Goal: Task Accomplishment & Management: Manage account settings

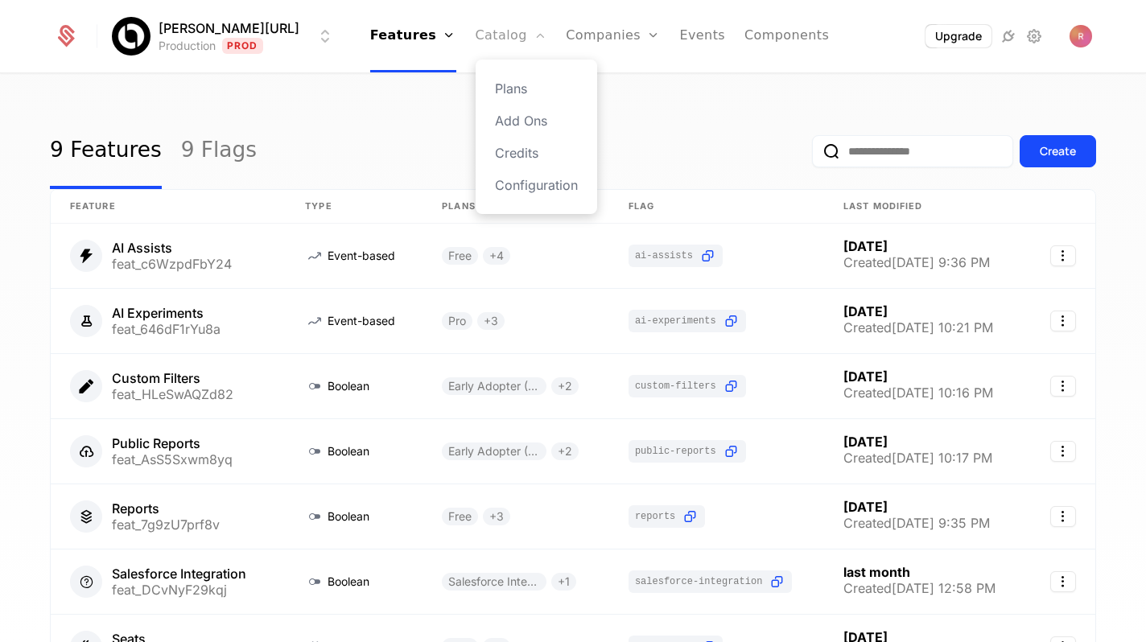
click at [496, 31] on link "Catalog" at bounding box center [512, 36] width 72 height 72
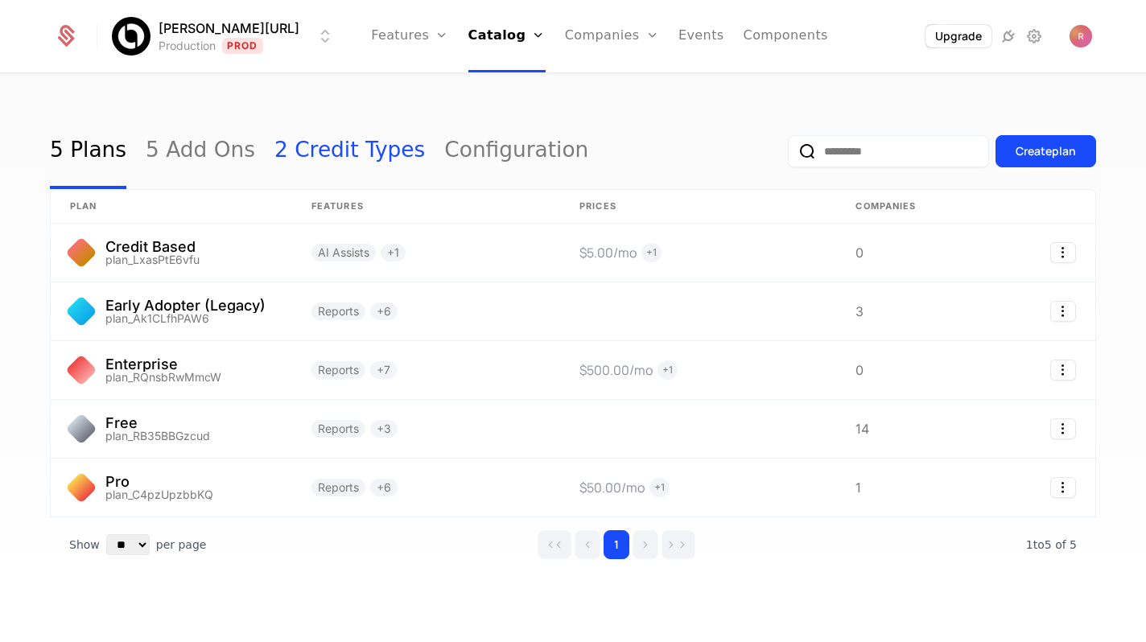
click at [315, 150] on link "2 Credit Types" at bounding box center [349, 151] width 150 height 76
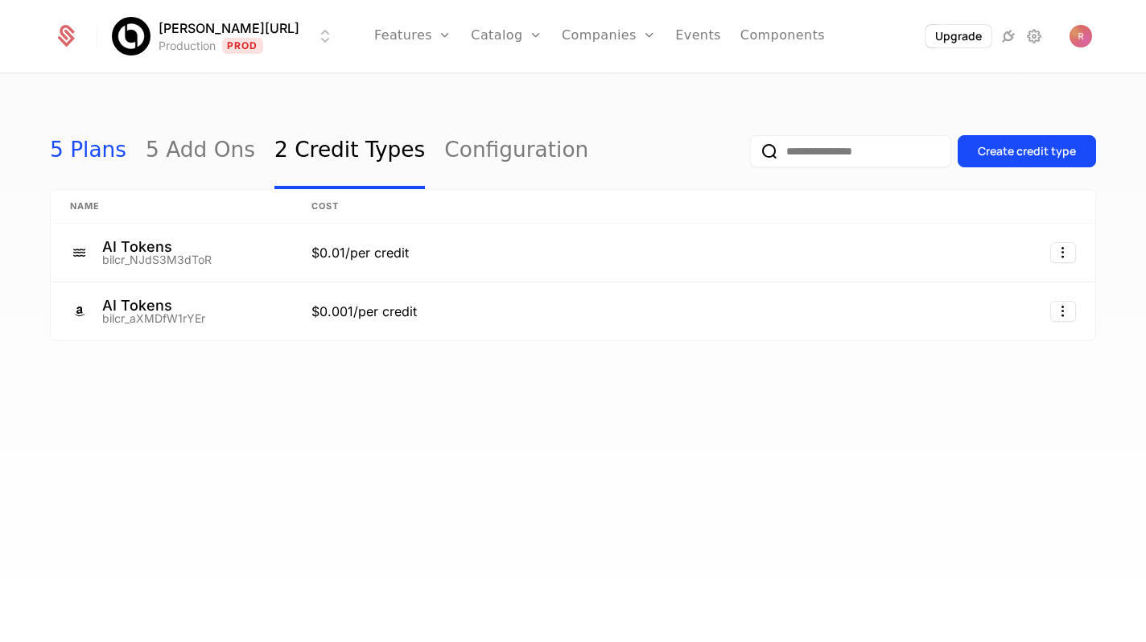
click at [78, 151] on link "5 Plans" at bounding box center [88, 151] width 76 height 76
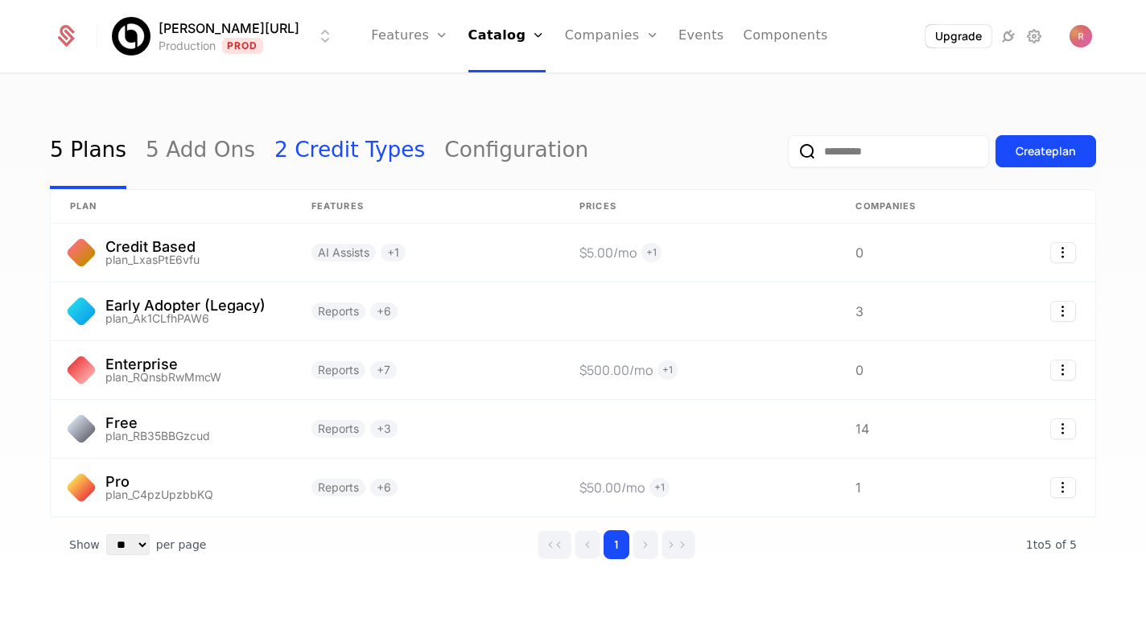
click at [331, 149] on link "2 Credit Types" at bounding box center [349, 151] width 150 height 76
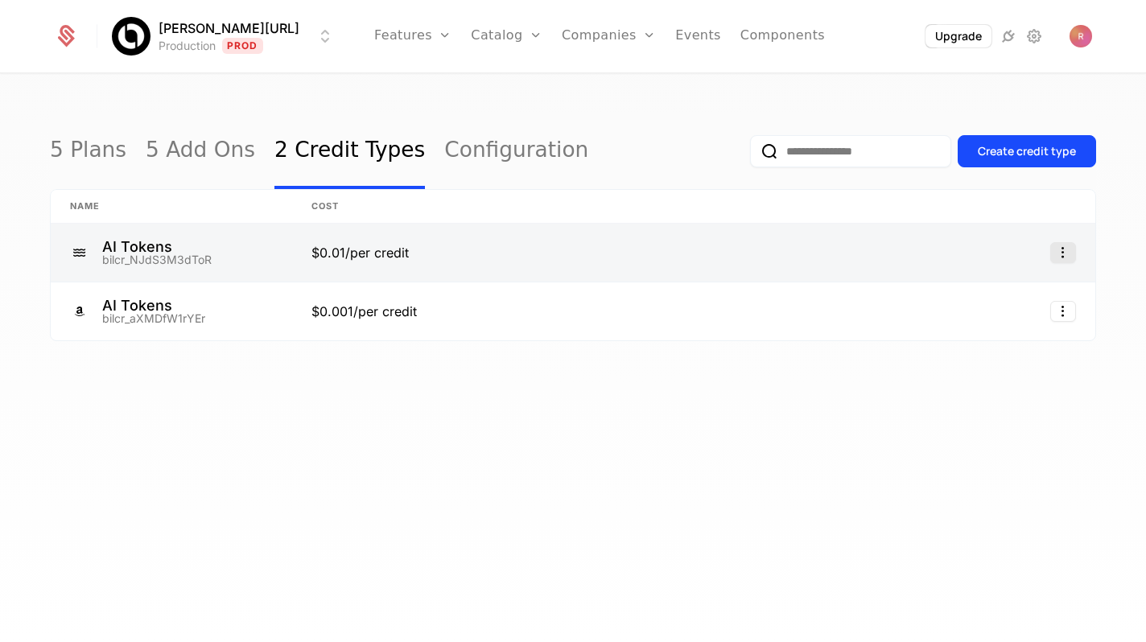
click at [1065, 253] on icon "Select action" at bounding box center [1063, 252] width 26 height 21
click at [904, 232] on html "[PERSON_NAME][URL] Production Prod Features Features Flags Catalog Plans Add On…" at bounding box center [573, 321] width 1146 height 642
click at [691, 245] on link at bounding box center [569, 253] width 555 height 58
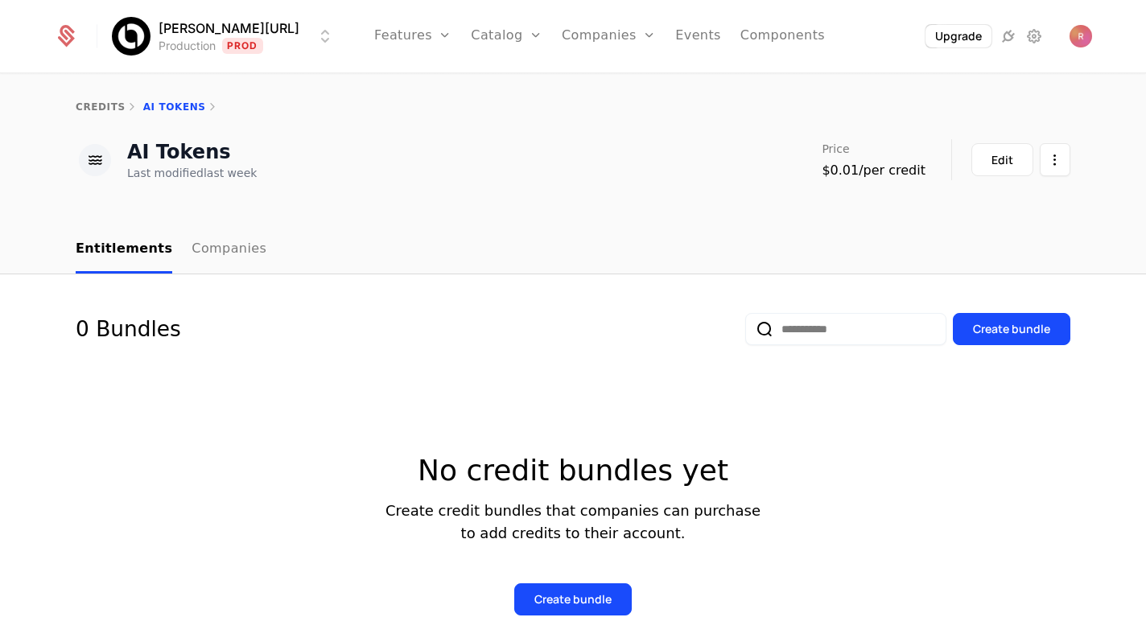
click at [966, 150] on div "Price $0.01/per credit Edit" at bounding box center [946, 159] width 249 height 41
click at [990, 158] on button "Edit" at bounding box center [1002, 159] width 62 height 33
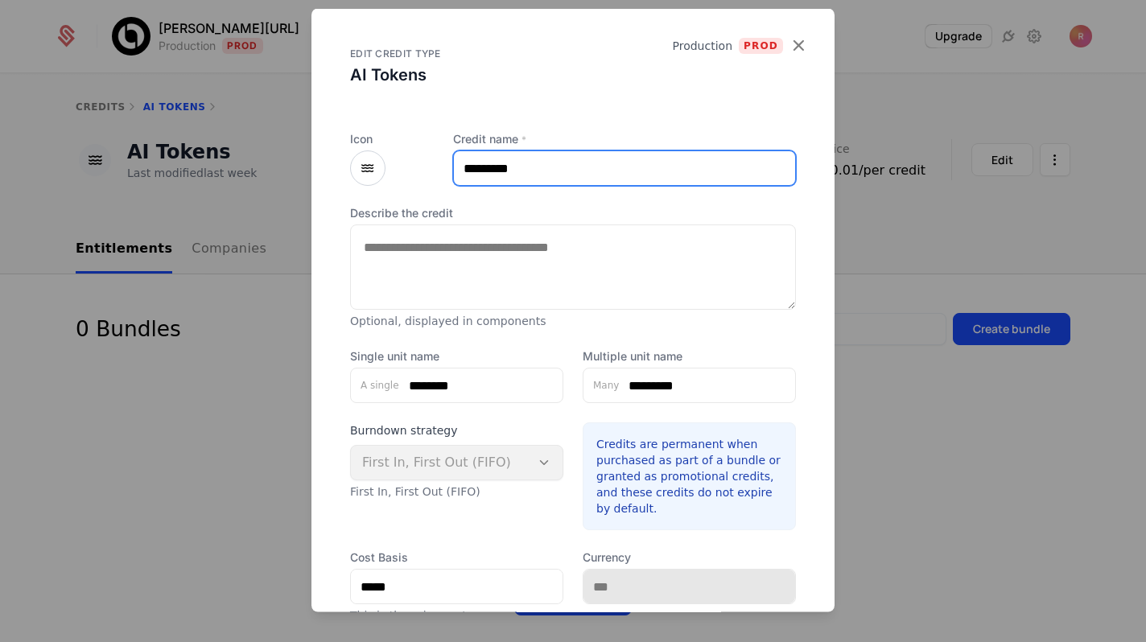
click at [530, 164] on input "*********" at bounding box center [624, 168] width 341 height 34
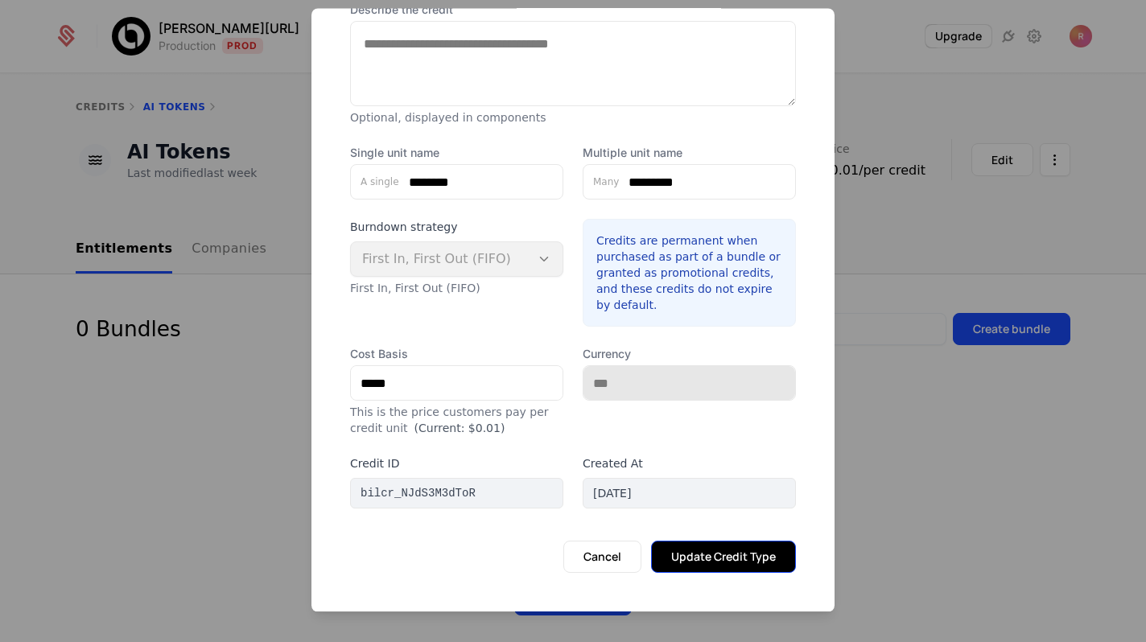
type input "**********"
click at [697, 560] on button "Update Credit Type" at bounding box center [723, 558] width 145 height 32
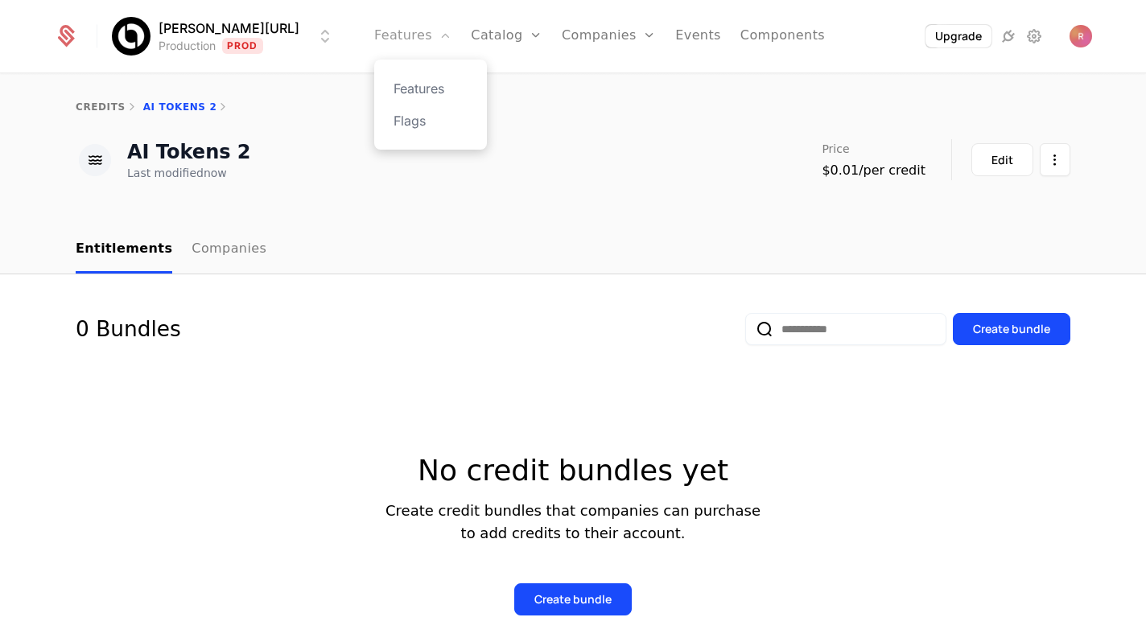
click at [397, 33] on link "Features" at bounding box center [412, 36] width 77 height 72
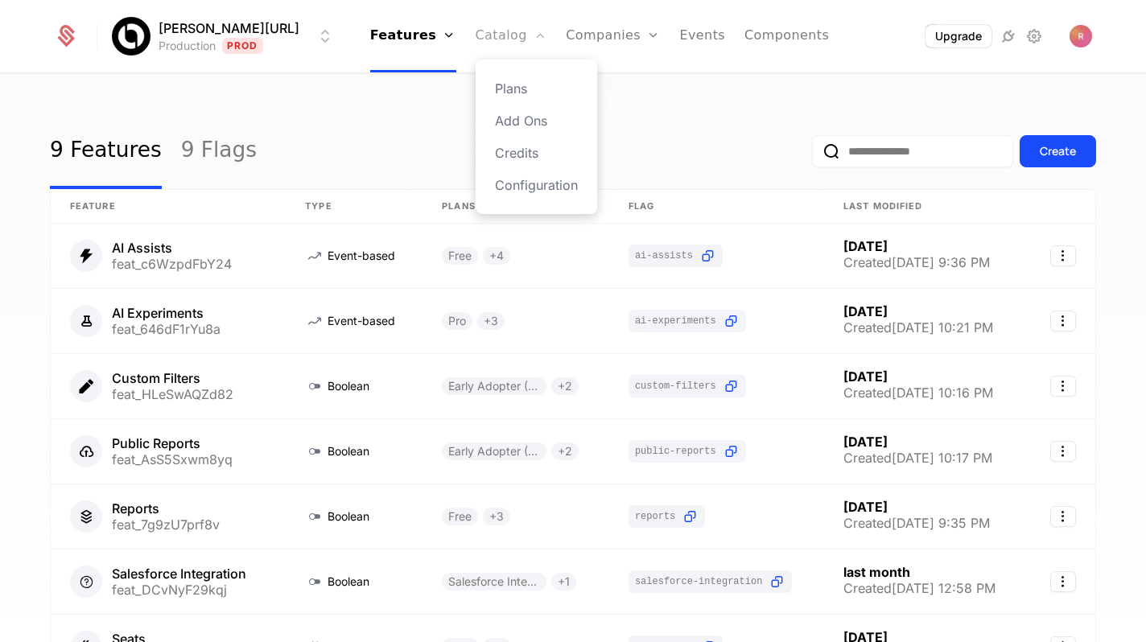
click at [483, 35] on link "Catalog" at bounding box center [512, 36] width 72 height 72
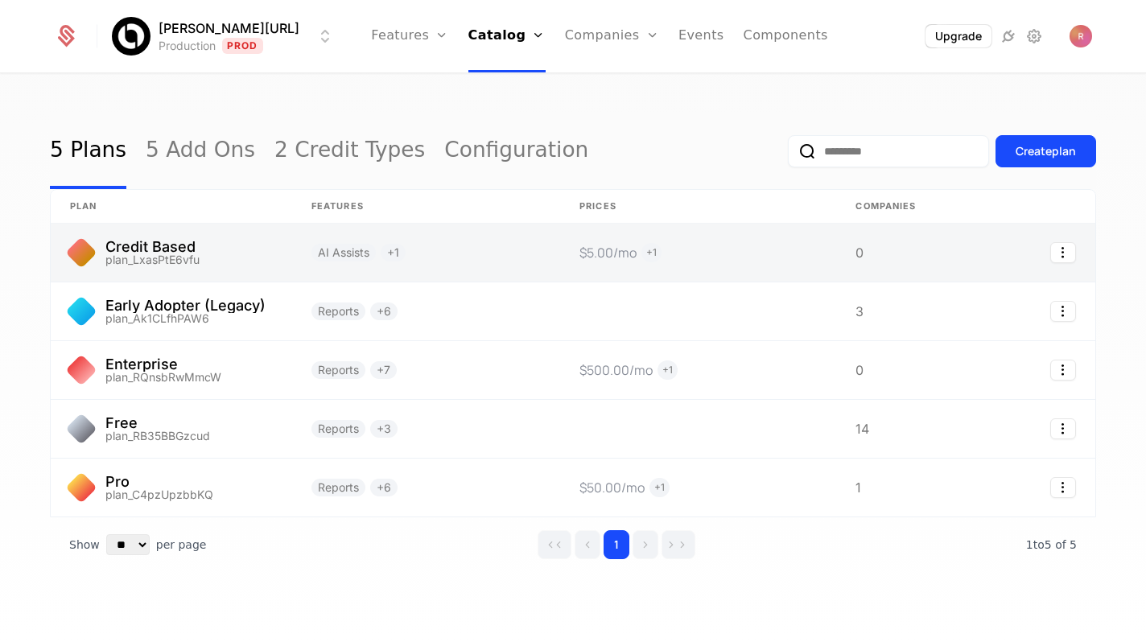
click at [244, 264] on link at bounding box center [171, 253] width 241 height 58
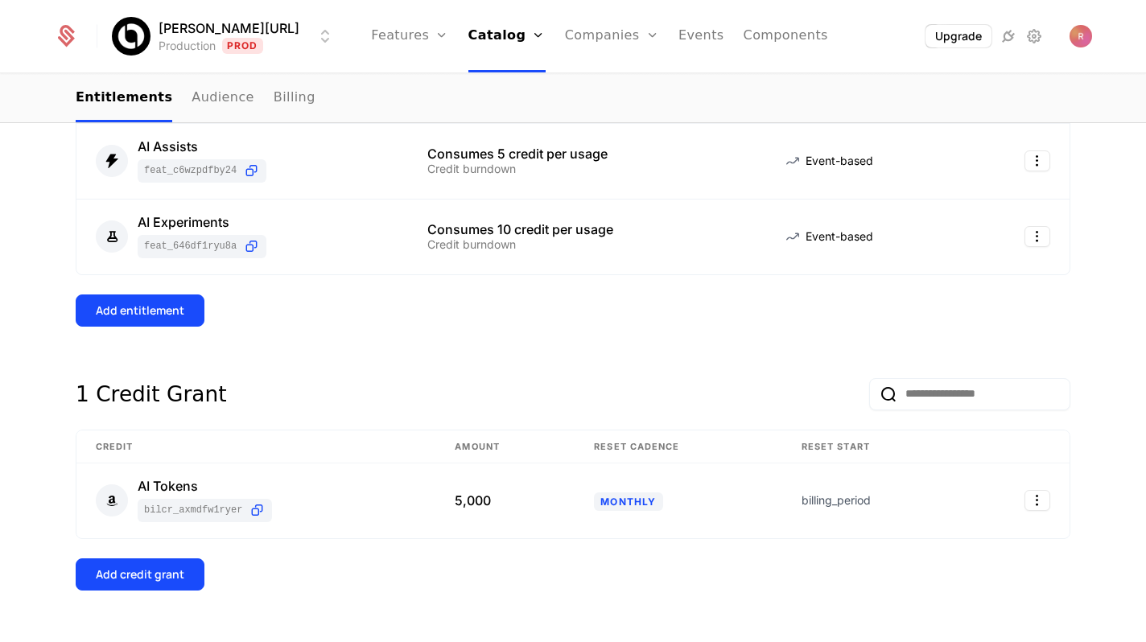
scroll to position [207, 0]
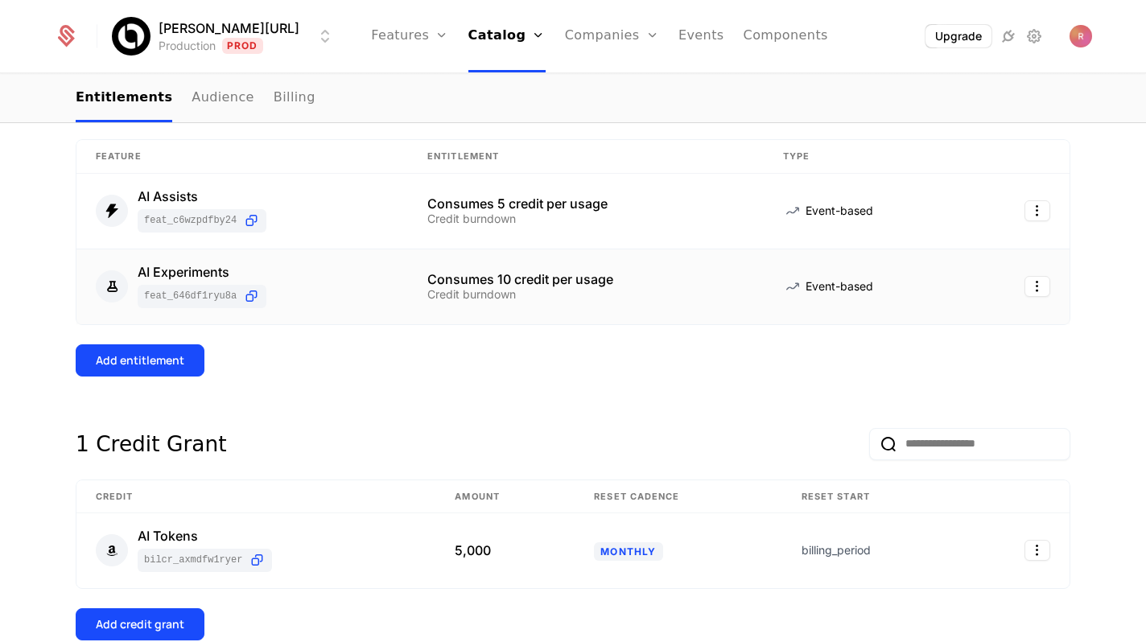
click at [490, 315] on td "Consumes 10 credit per usage Credit burndown" at bounding box center [586, 286] width 356 height 75
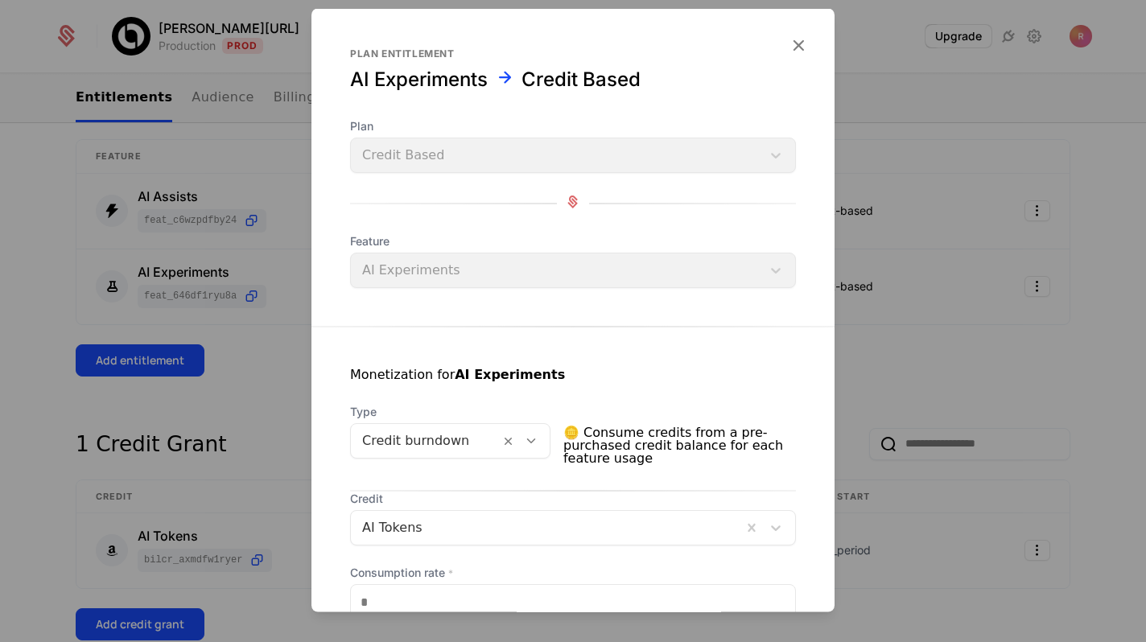
click at [232, 424] on div at bounding box center [573, 321] width 1146 height 642
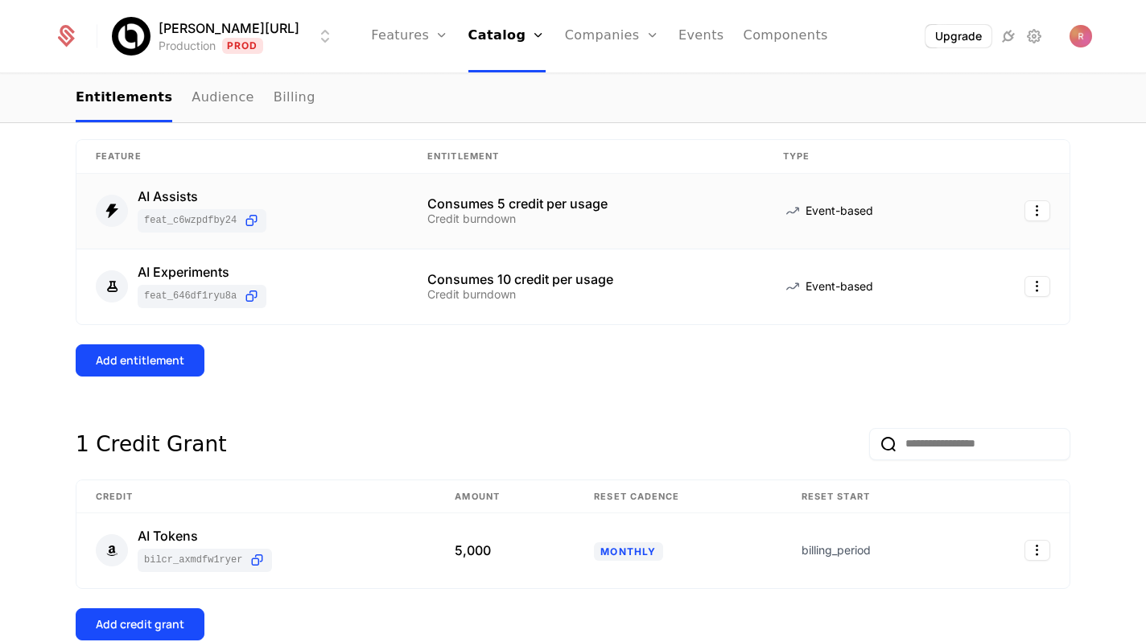
click at [422, 214] on td "Consumes 5 credit per usage Credit burndown" at bounding box center [586, 212] width 356 height 76
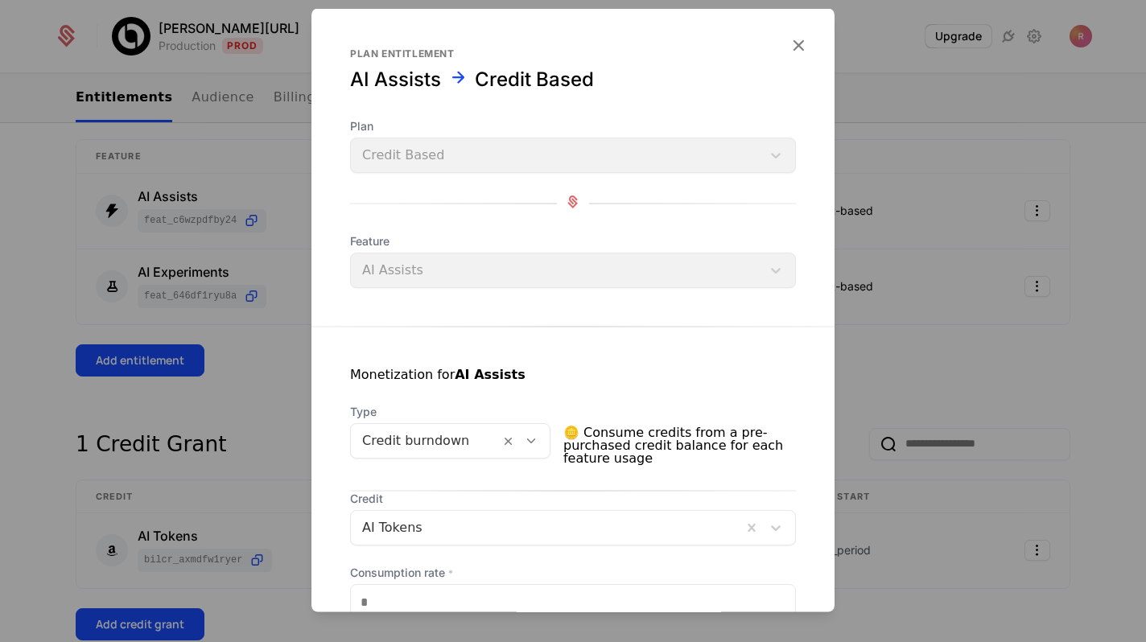
click at [410, 523] on div at bounding box center [546, 528] width 369 height 23
click at [274, 480] on div at bounding box center [573, 321] width 1146 height 642
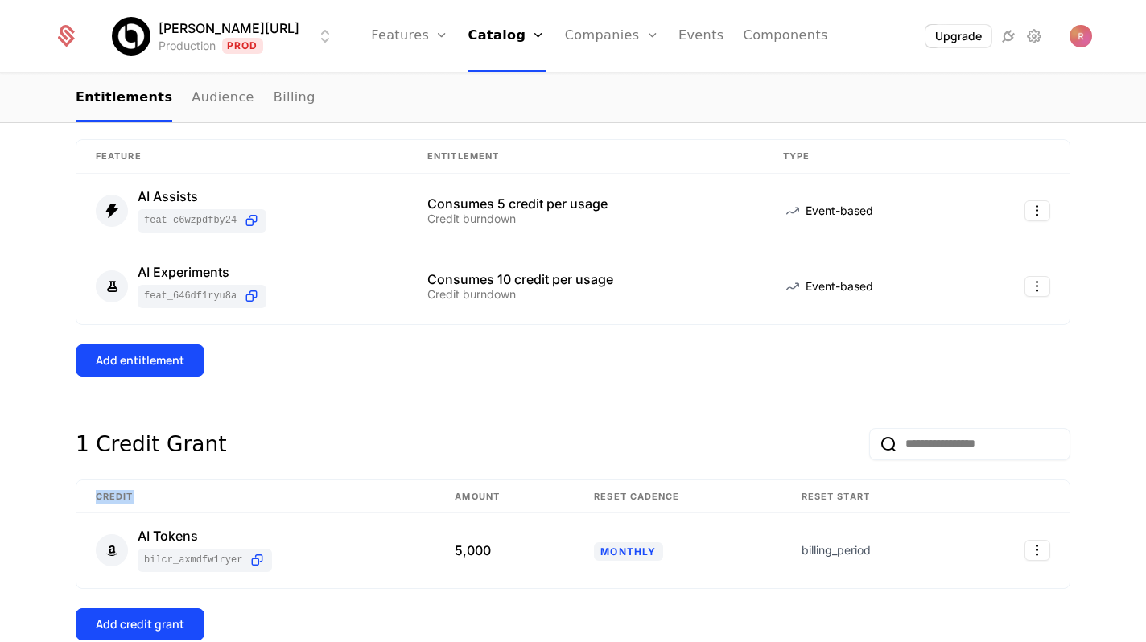
click at [274, 480] on th "Credit" at bounding box center [255, 497] width 359 height 34
click at [490, 37] on link "Catalog" at bounding box center [506, 36] width 77 height 72
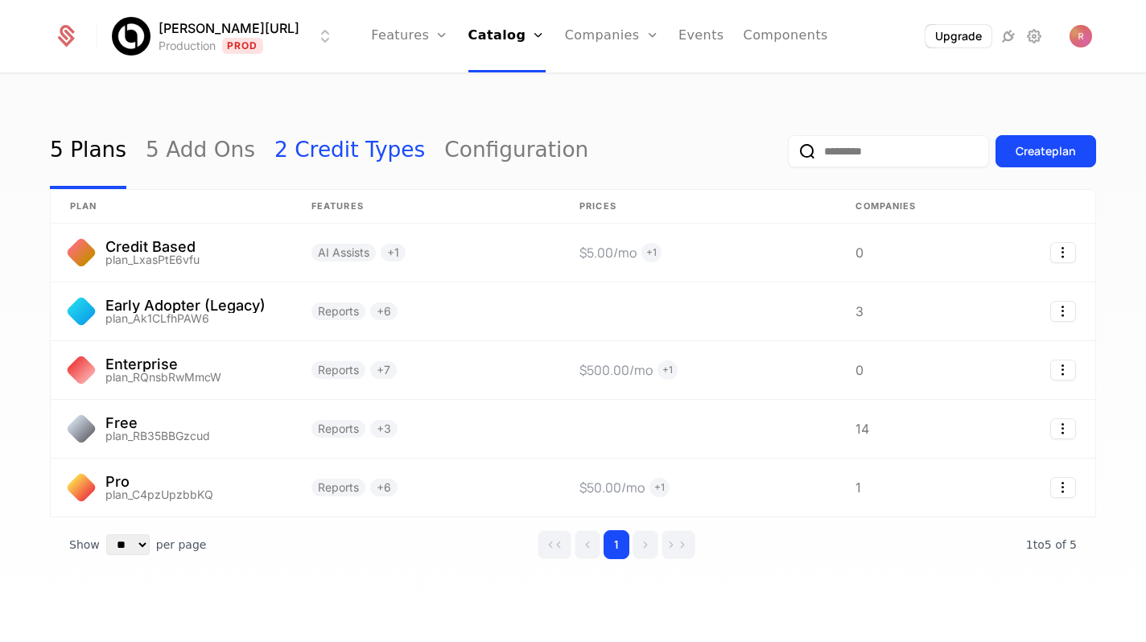
click at [352, 152] on link "2 Credit Types" at bounding box center [349, 151] width 150 height 76
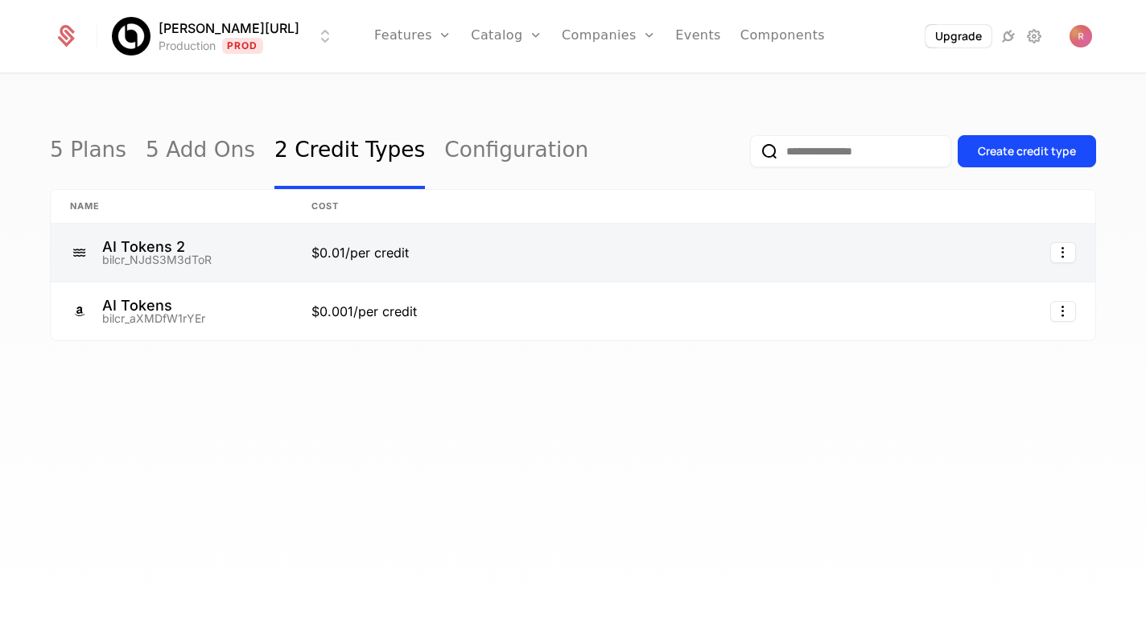
click at [1070, 264] on link at bounding box center [971, 253] width 248 height 58
click at [1065, 251] on icon "Select action" at bounding box center [1063, 252] width 26 height 21
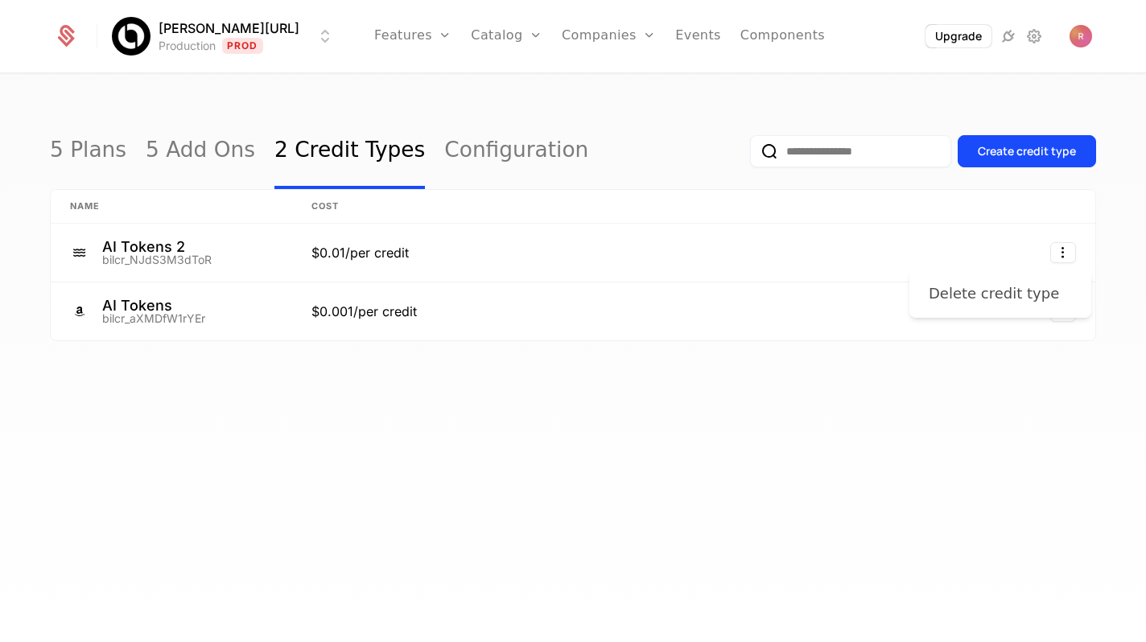
click at [995, 295] on div "Delete credit type" at bounding box center [994, 293] width 130 height 23
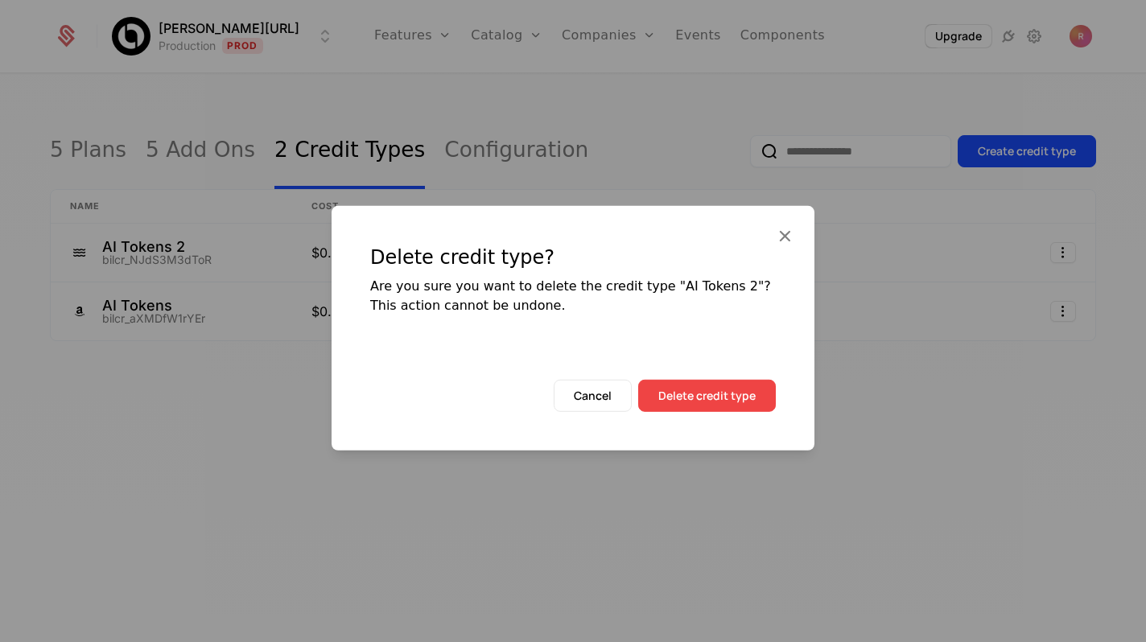
click at [702, 381] on button "Delete credit type" at bounding box center [707, 396] width 138 height 32
